Goal: Entertainment & Leisure: Consume media (video, audio)

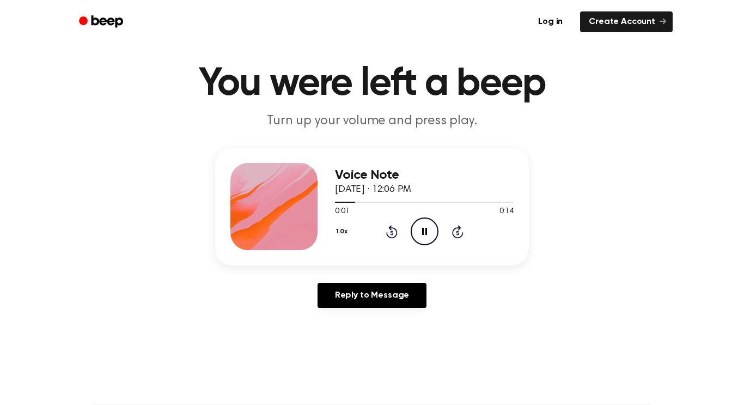
click at [423, 227] on icon "Pause Audio" at bounding box center [425, 231] width 28 height 28
click at [426, 227] on icon "Play Audio" at bounding box center [425, 231] width 28 height 28
